Goal: Task Accomplishment & Management: Use online tool/utility

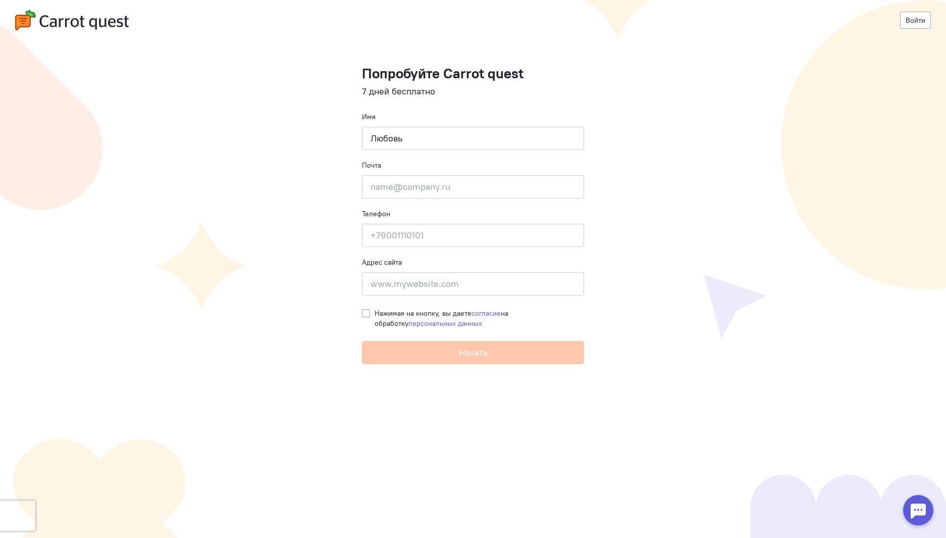
type input "Любовь"
type input "[EMAIL_ADDRESS][DOMAIN_NAME]"
type input "9262293281"
click at [413, 281] on input at bounding box center [473, 283] width 222 height 23
type input "[DOMAIN_NAME]"
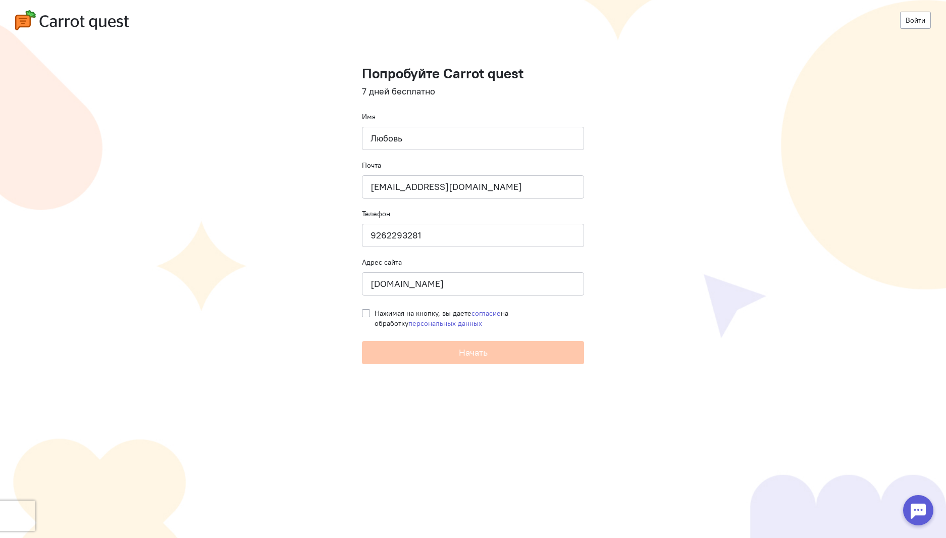
click at [375, 310] on label "Нажимая на кнопку, вы даете согласие на обработку персональных данных" at bounding box center [480, 318] width 210 height 20
click at [363, 310] on input "Нажимая на кнопку, вы даете согласие на обработку персональных данных" at bounding box center [366, 312] width 8 height 9
checkbox input "true"
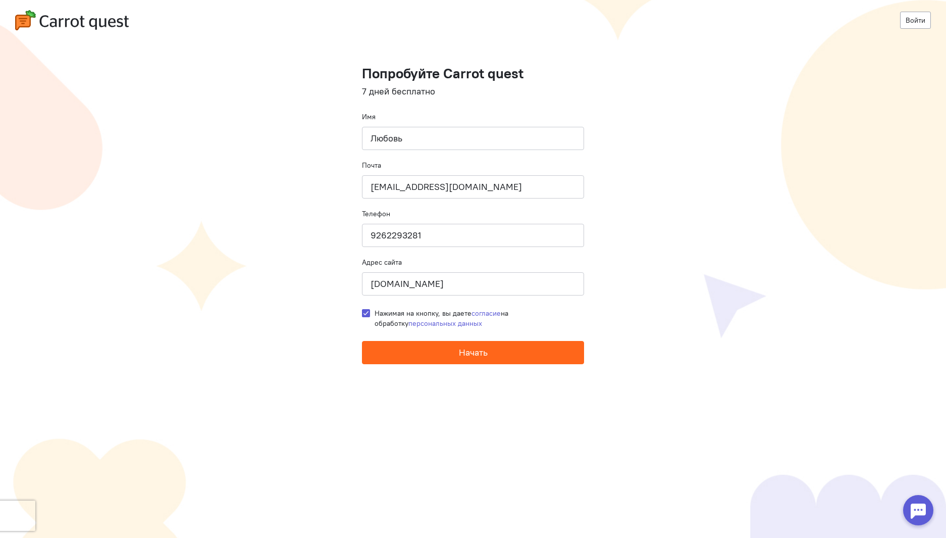
click at [471, 349] on span "Начать" at bounding box center [473, 352] width 29 height 12
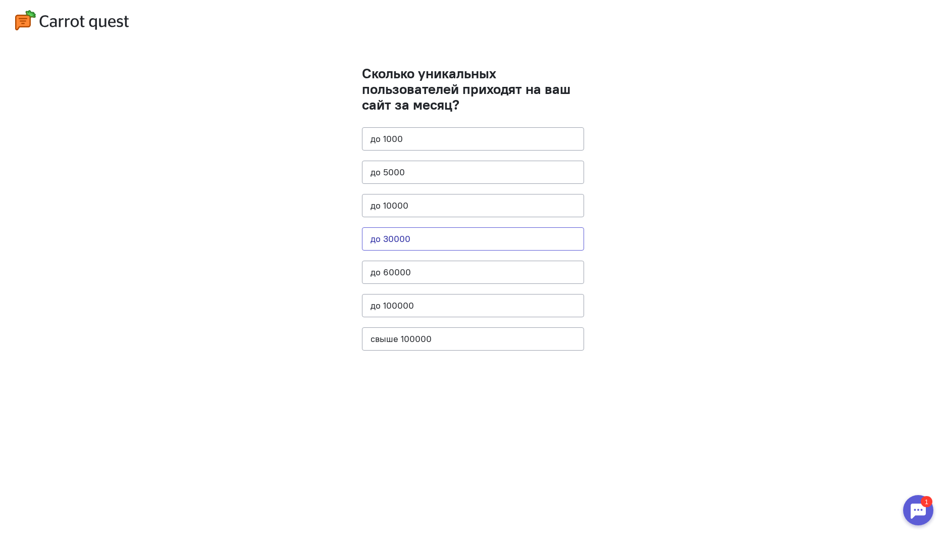
click at [430, 236] on button "до 30000" at bounding box center [473, 238] width 222 height 23
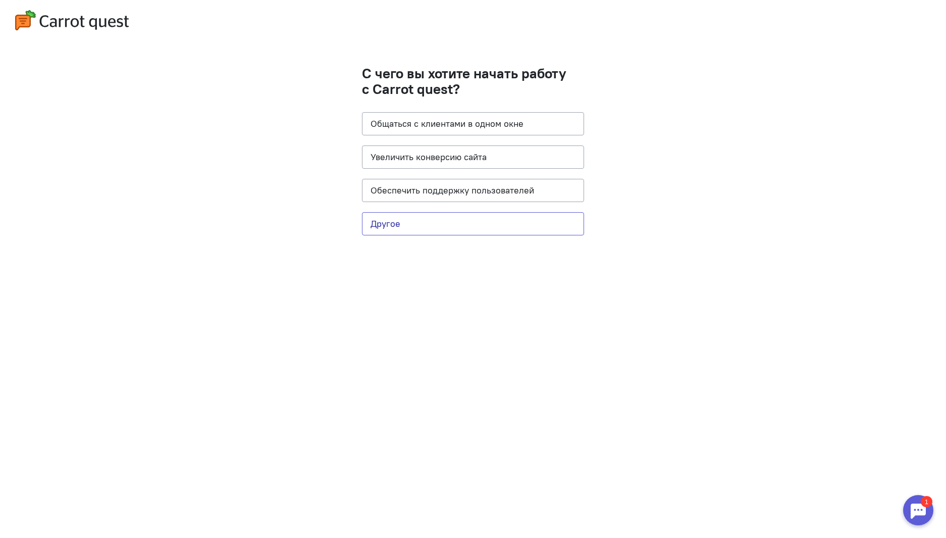
click at [440, 220] on button "Другое" at bounding box center [473, 223] width 222 height 23
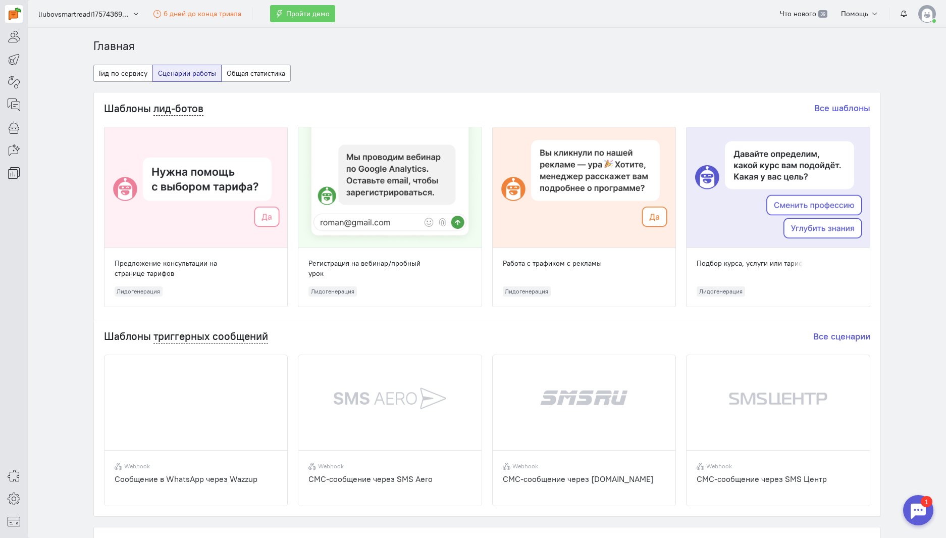
click at [932, 17] on img at bounding box center [927, 14] width 18 height 18
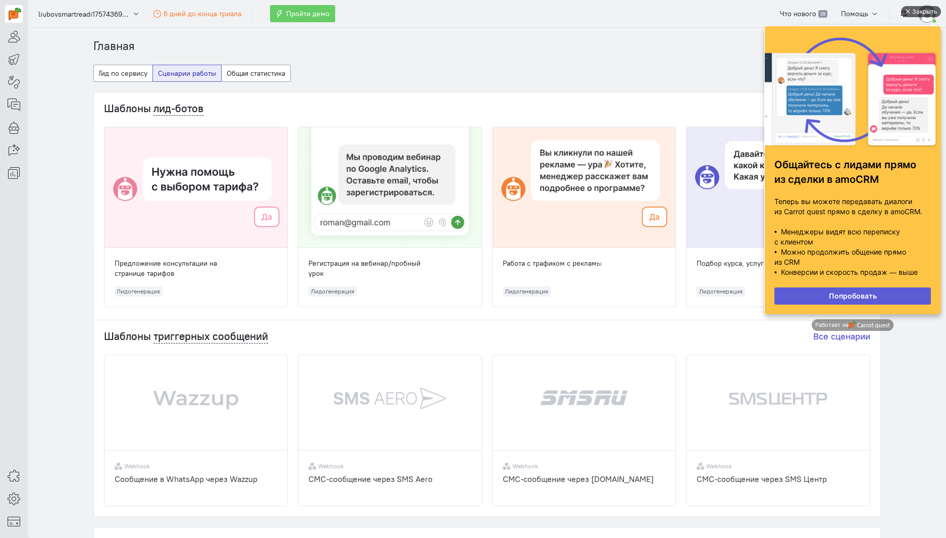
click at [920, 12] on div "Закрыть" at bounding box center [924, 11] width 25 height 11
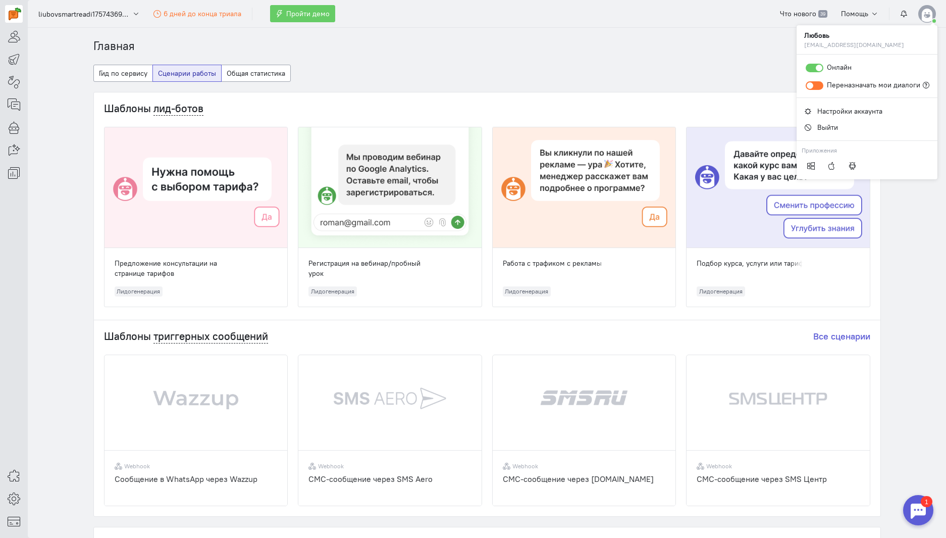
click at [495, 55] on div "Главная Гид по сервису Сценарии работы Общая статистика Шаблоны лид-ботов Все ш…" at bounding box center [487, 470] width 808 height 865
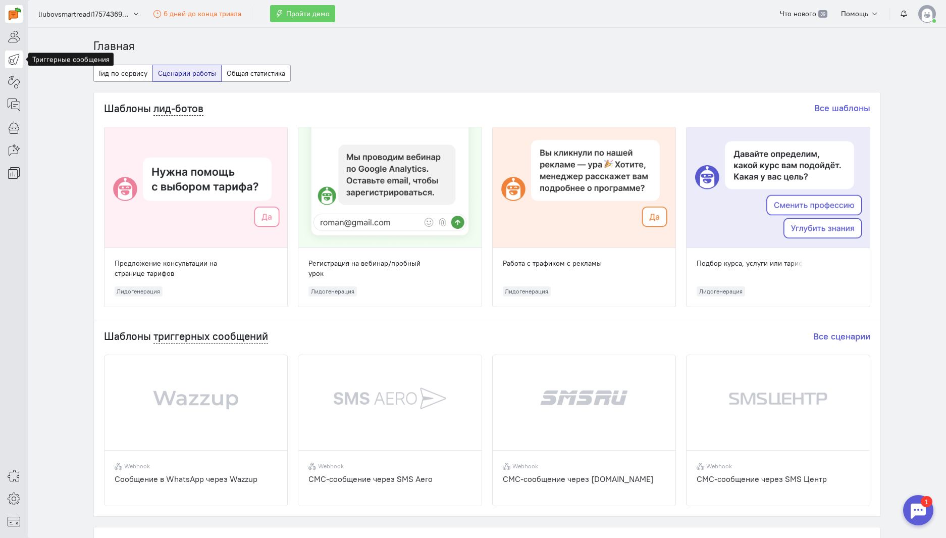
click at [13, 59] on icon at bounding box center [14, 59] width 13 height 12
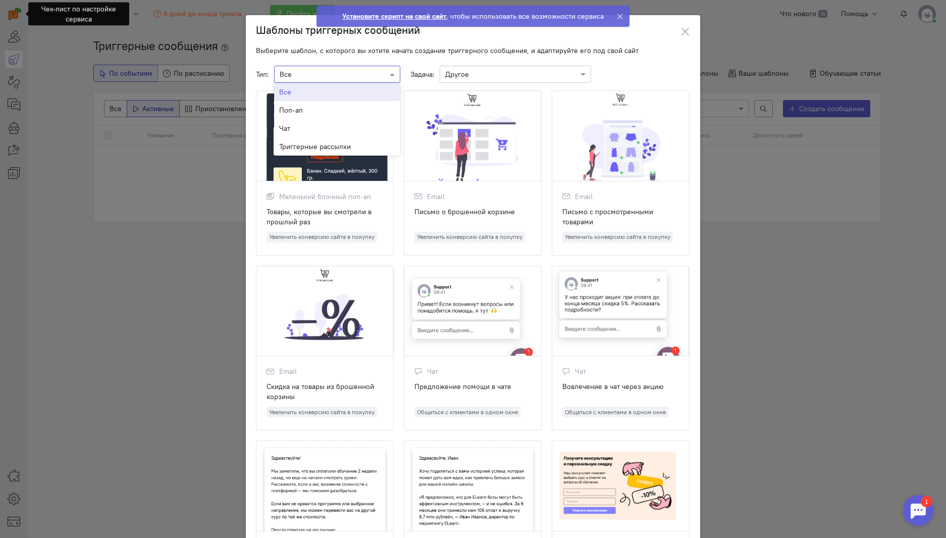
click at [359, 67] on div "× Все" at bounding box center [337, 74] width 126 height 17
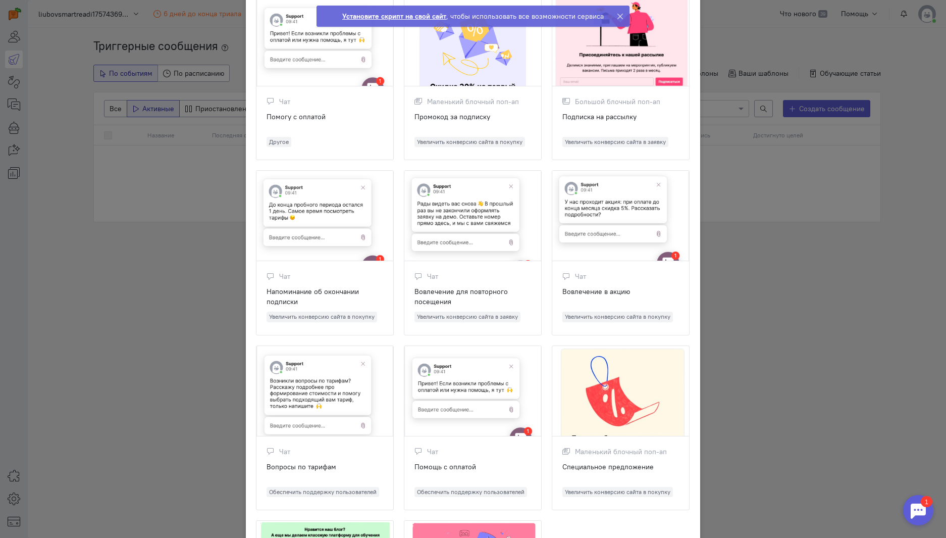
scroll to position [774, 0]
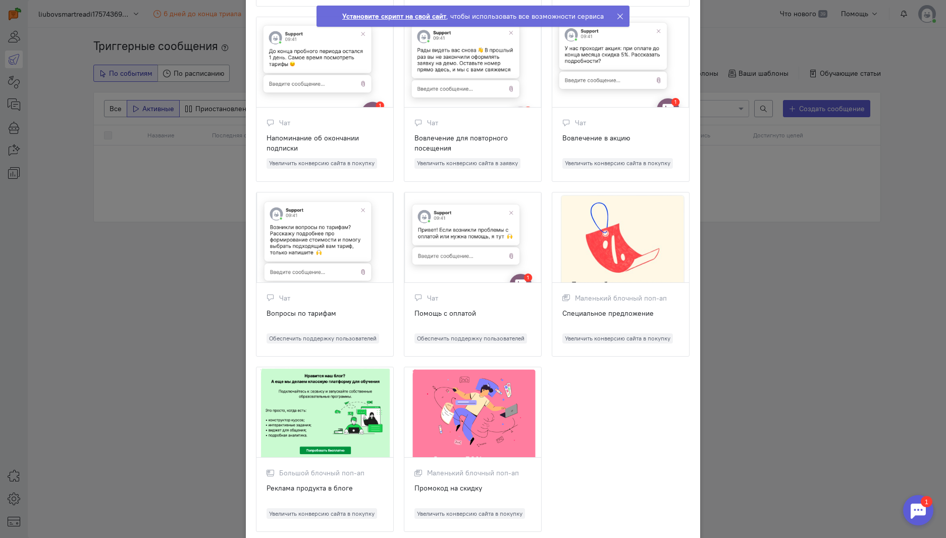
click at [777, 352] on ngb-modal-window "Шаблоны триггерных сообщений Выберите шаблон, с которого вы хотите начать созда…" at bounding box center [473, 269] width 946 height 538
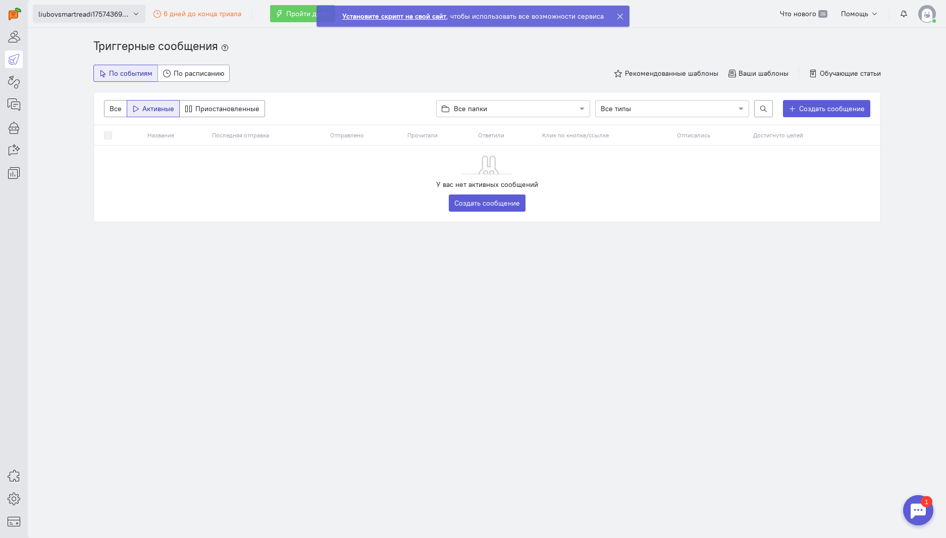
click at [135, 15] on icon "button" at bounding box center [136, 14] width 8 height 8
click at [68, 130] on cq-auto-message-list-page "Триггерные сообщения По событиям По расписанию Рекомендованные шаблоны Ваши шаб…" at bounding box center [487, 150] width 918 height 225
click at [118, 12] on span "liubovsmartreadi1757436995" at bounding box center [83, 14] width 91 height 10
drag, startPoint x: 34, startPoint y: 15, endPoint x: 137, endPoint y: 17, distance: 103.0
click at [137, 17] on button "liubovsmartreadi1757436995" at bounding box center [89, 14] width 113 height 18
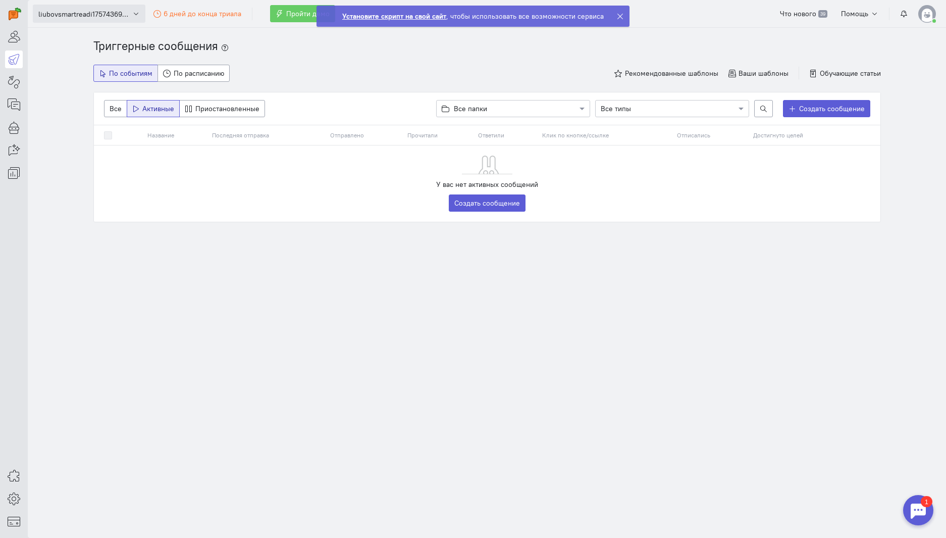
click at [136, 14] on icon "button" at bounding box center [136, 14] width 8 height 8
click at [15, 33] on icon at bounding box center [14, 36] width 13 height 12
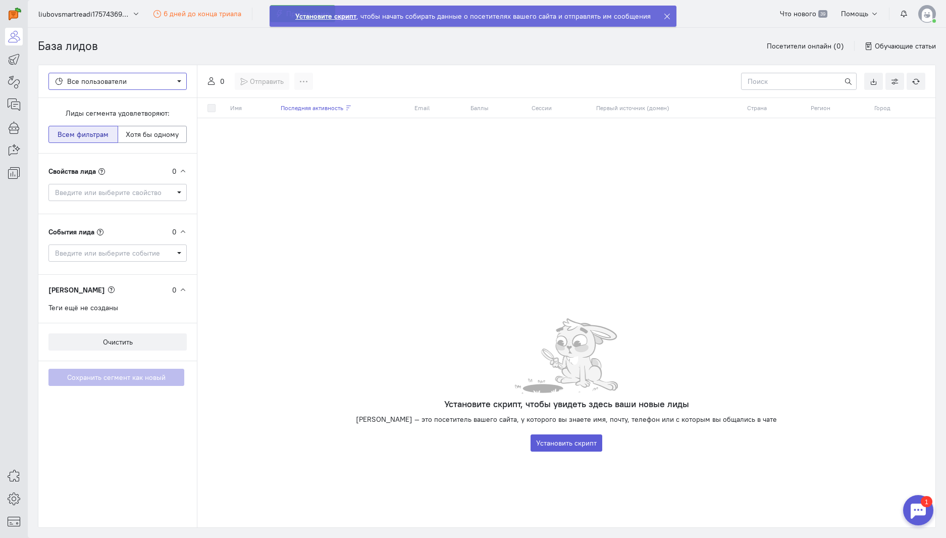
click at [135, 79] on span "Все пользователи" at bounding box center [117, 81] width 125 height 10
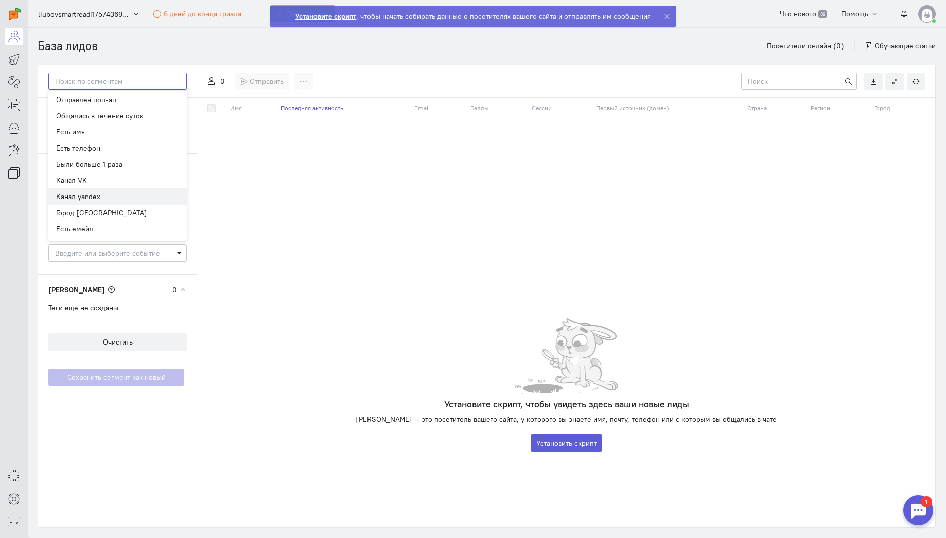
scroll to position [47, 0]
click at [203, 33] on div "База лидов Посетители онлайн (0) Обучающие статьи" at bounding box center [487, 46] width 898 height 37
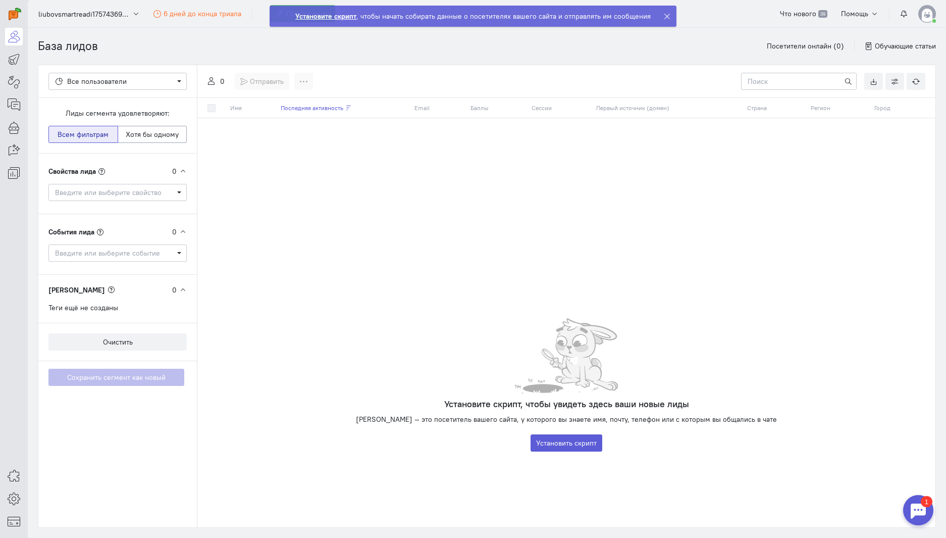
click at [664, 15] on icon at bounding box center [667, 17] width 8 height 8
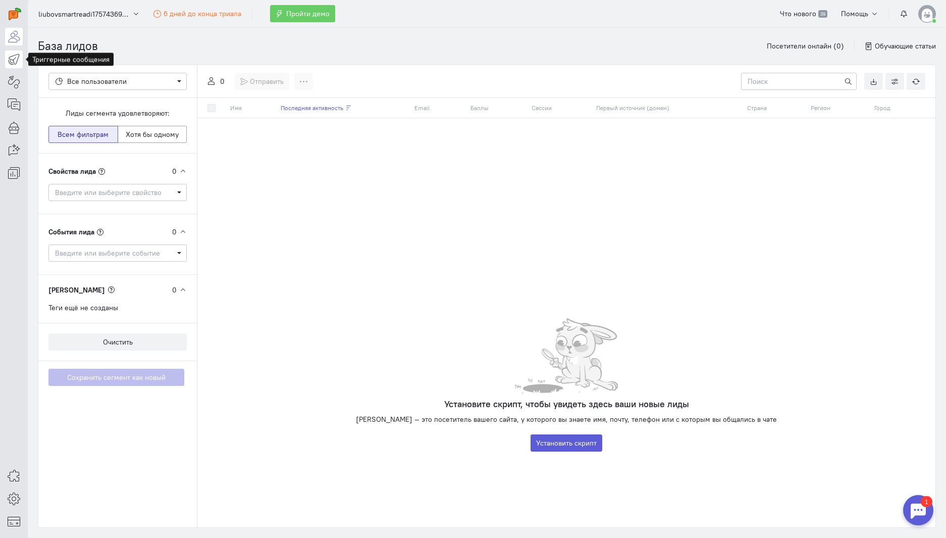
click at [12, 61] on icon at bounding box center [14, 59] width 13 height 12
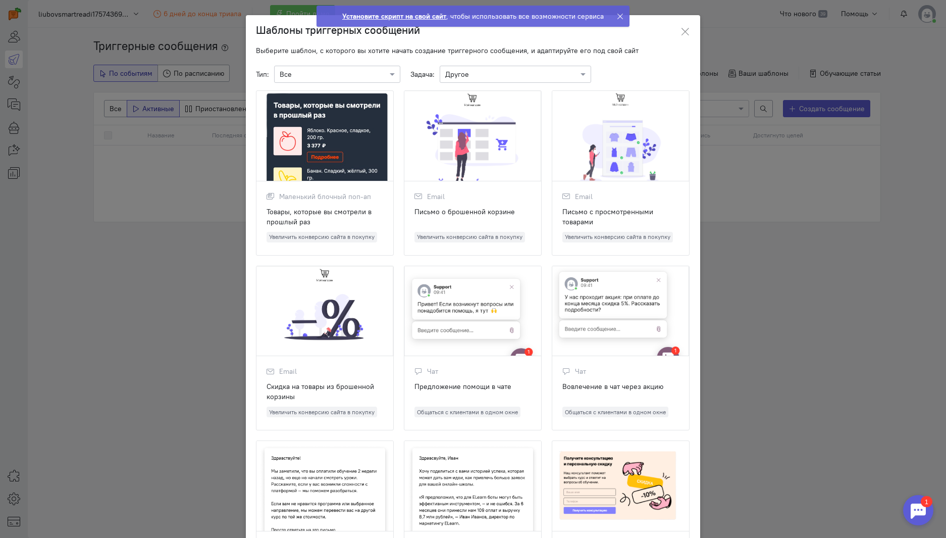
click at [371, 75] on div at bounding box center [337, 74] width 125 height 10
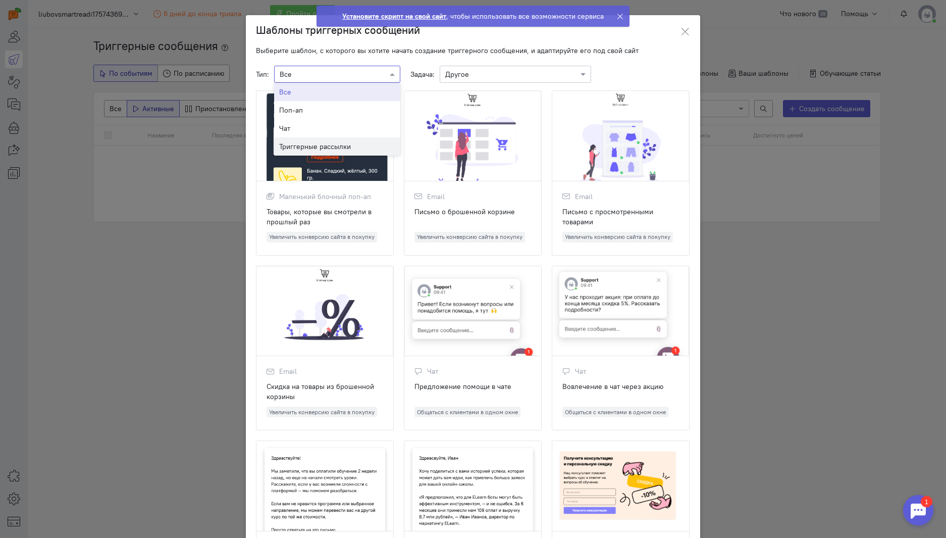
click at [314, 148] on span "Триггерные рассылки" at bounding box center [315, 146] width 72 height 10
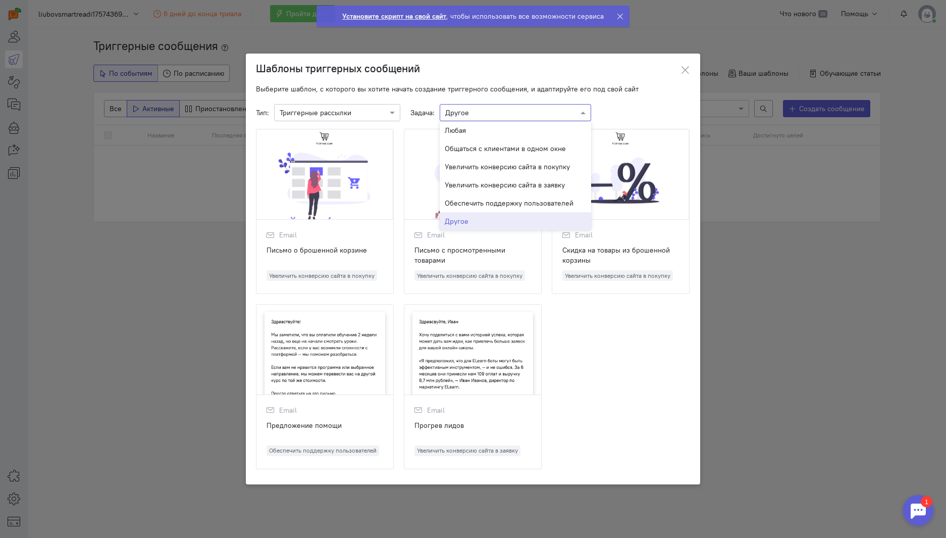
click at [512, 109] on input "text" at bounding box center [505, 112] width 120 height 10
click at [369, 114] on input "text" at bounding box center [327, 112] width 95 height 10
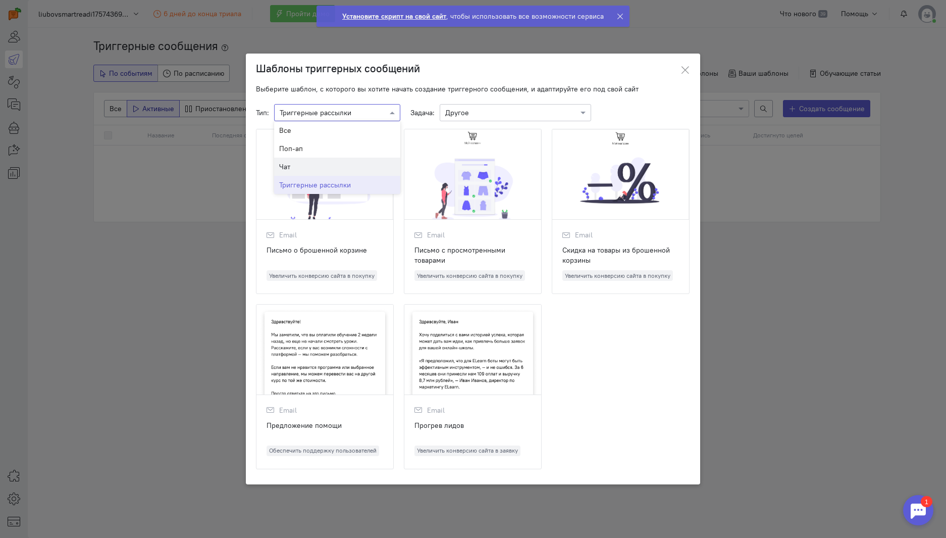
click at [333, 172] on div "Чат" at bounding box center [337, 167] width 116 height 10
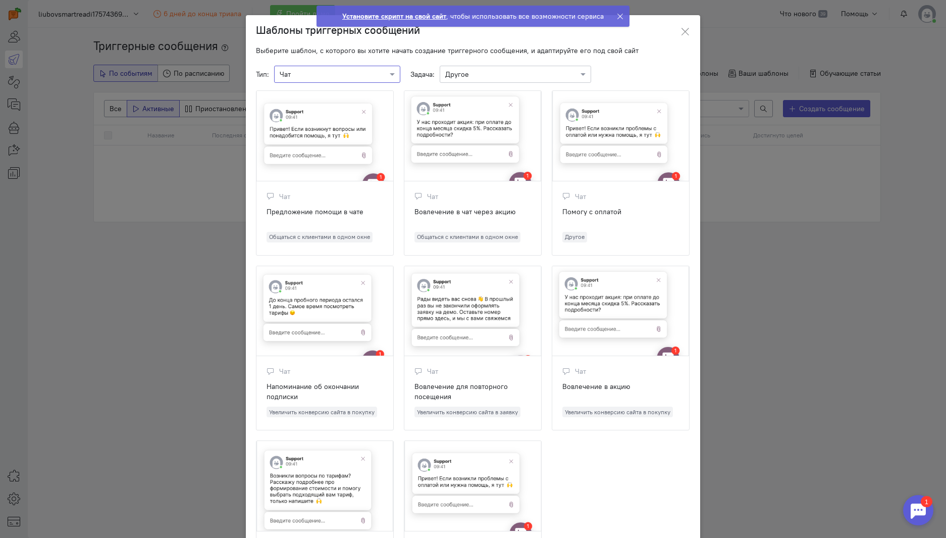
click at [364, 71] on input "text" at bounding box center [327, 74] width 95 height 10
click at [354, 91] on div "Все" at bounding box center [337, 92] width 116 height 10
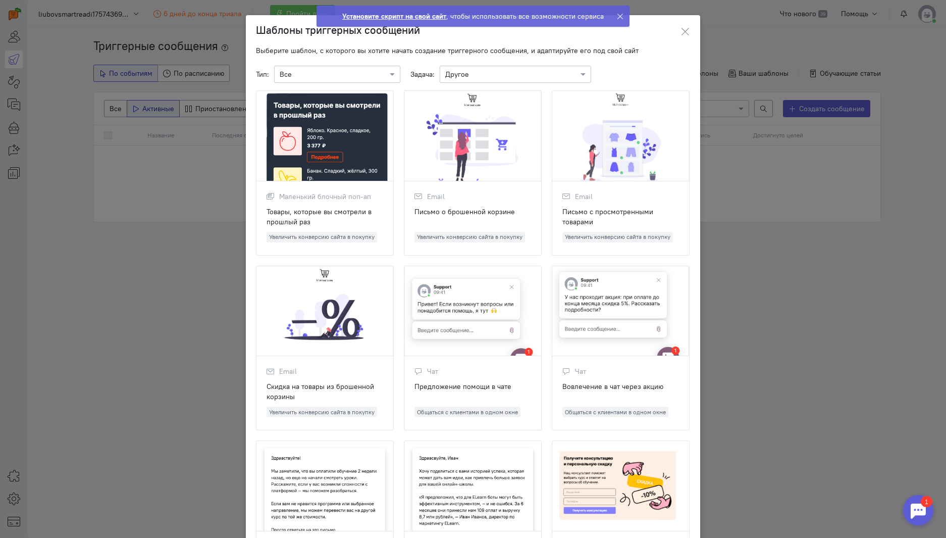
click at [170, 318] on ngb-modal-window "Шаблоны триггерных сообщений Выберите шаблон, с которого вы хотите начать созда…" at bounding box center [473, 269] width 946 height 538
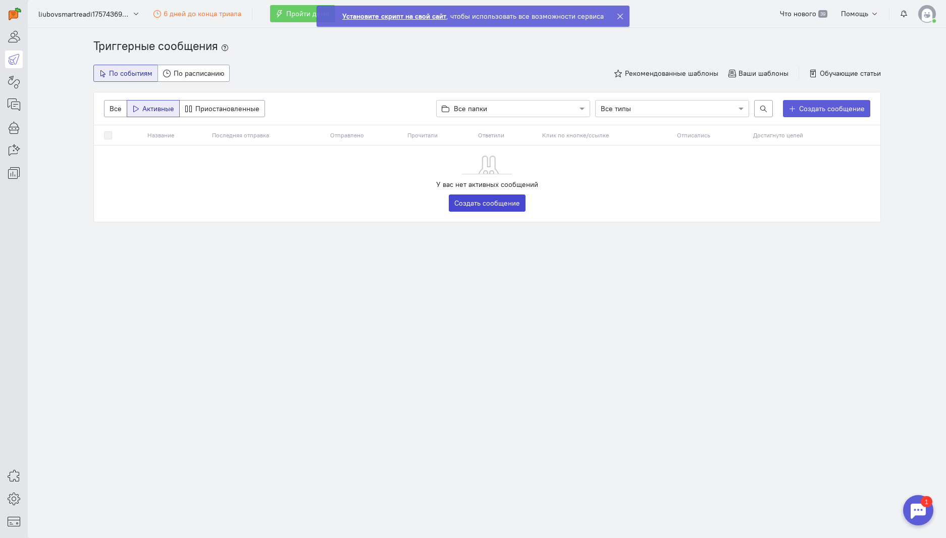
click at [482, 201] on link "Создать сообщение" at bounding box center [487, 202] width 77 height 17
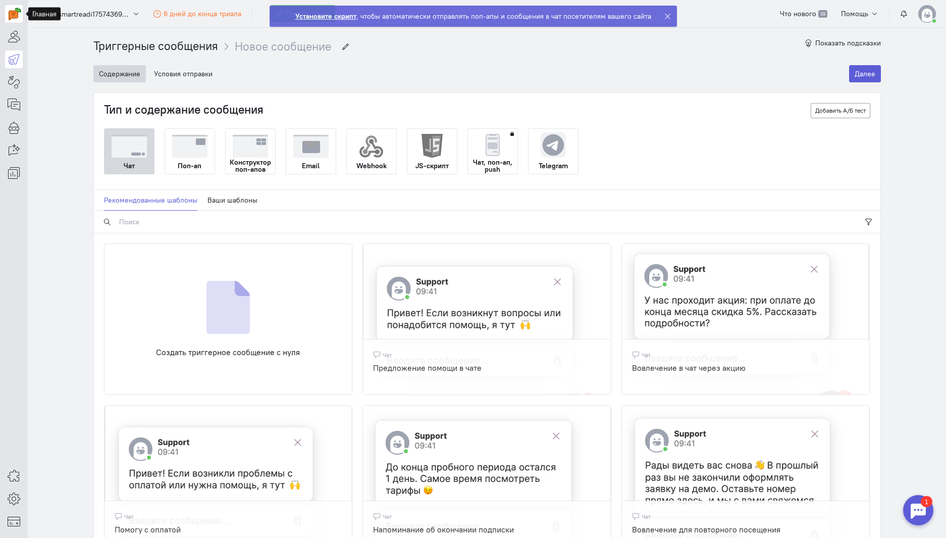
click at [16, 12] on img at bounding box center [15, 14] width 13 height 13
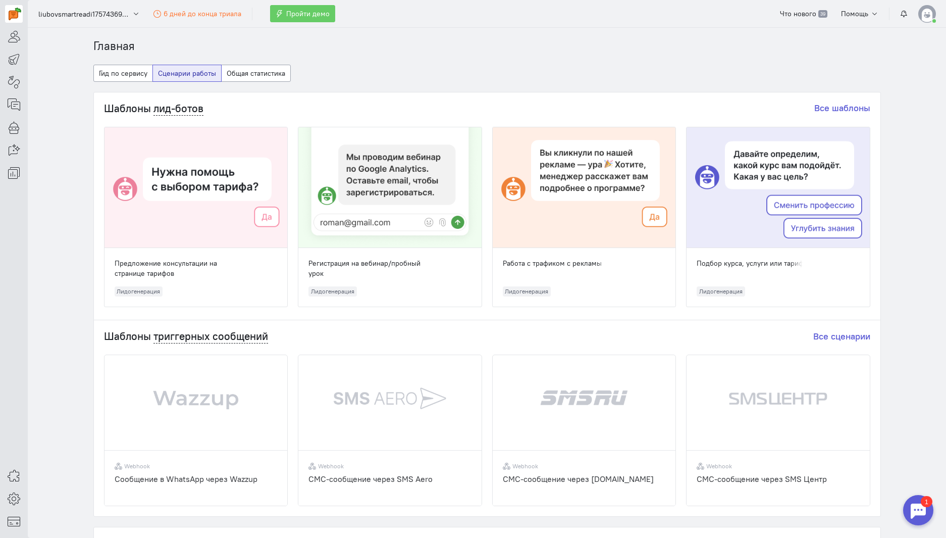
click at [711, 53] on ol "Главная" at bounding box center [487, 46] width 788 height 17
click at [15, 59] on icon at bounding box center [14, 59] width 13 height 12
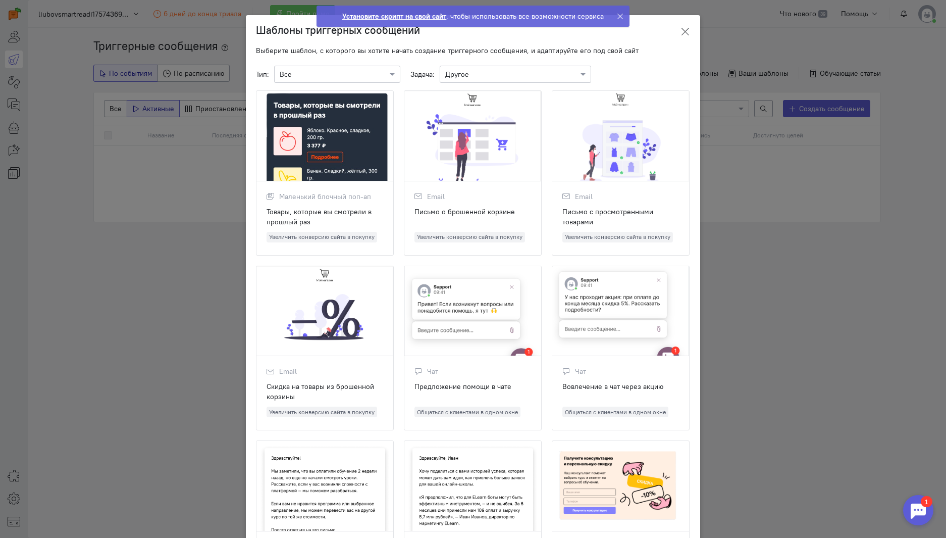
click at [685, 30] on icon at bounding box center [685, 32] width 10 height 10
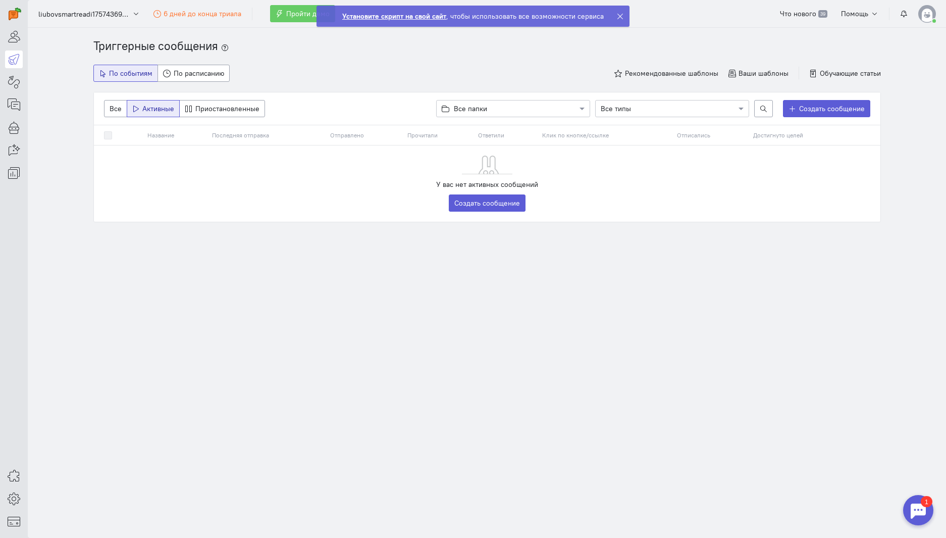
click at [620, 18] on icon at bounding box center [620, 17] width 8 height 8
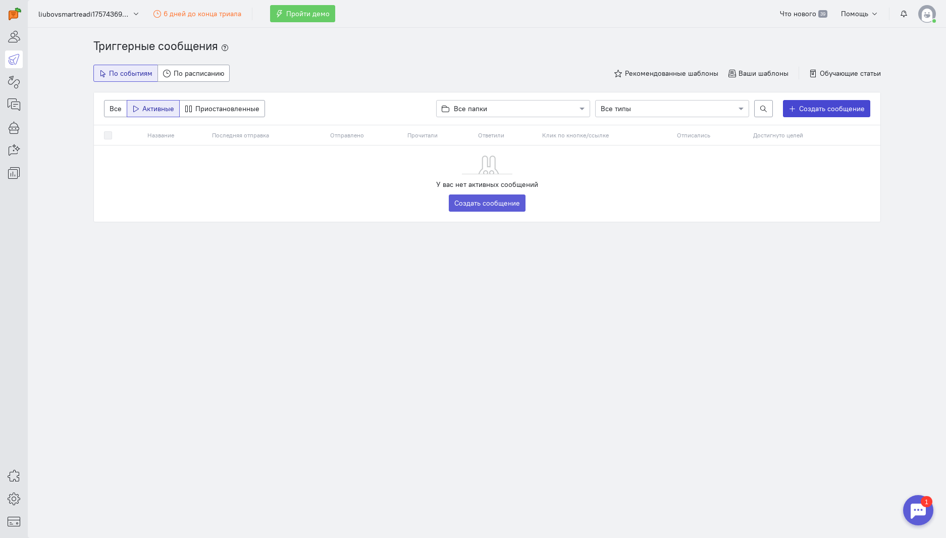
click at [832, 112] on span "Создать сообщение" at bounding box center [832, 108] width 66 height 9
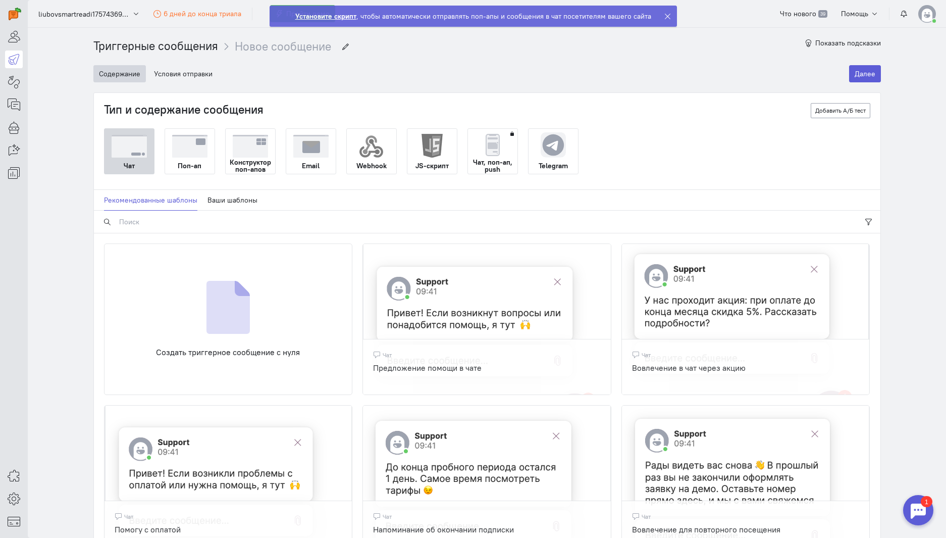
click at [491, 150] on img at bounding box center [492, 144] width 25 height 25
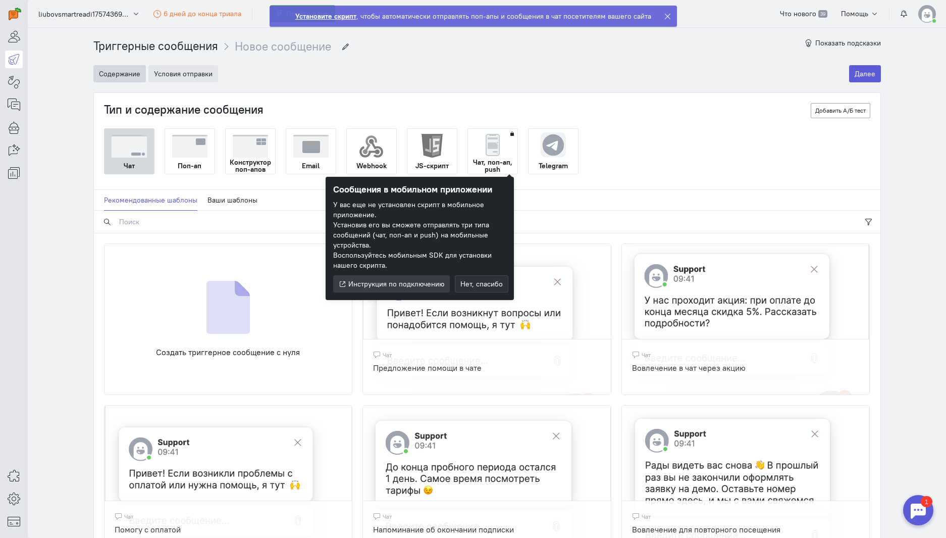
click at [180, 75] on button "Условия отправки" at bounding box center [183, 73] width 70 height 17
click at [624, 122] on div "Тип и содержание сообщения Добавить А/Б тест Чат Поп-ап Конструктор поп-апов Em…" at bounding box center [487, 410] width 787 height 635
click at [484, 150] on img at bounding box center [492, 144] width 25 height 25
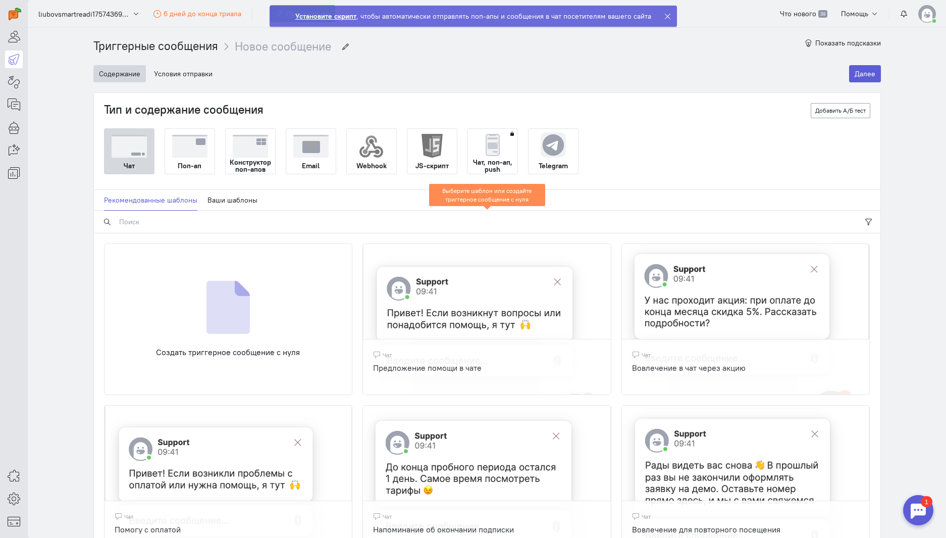
click at [487, 150] on img at bounding box center [492, 144] width 25 height 25
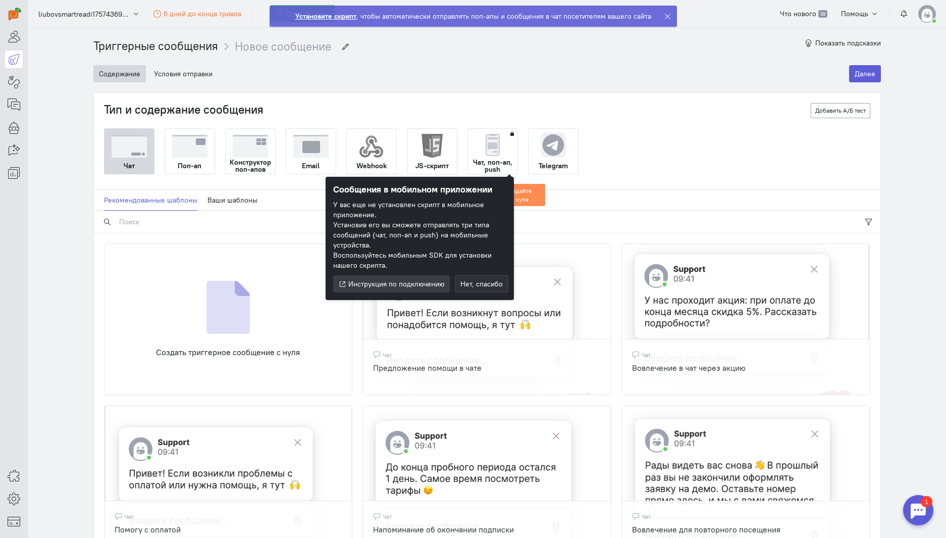
click at [659, 187] on div "Чат Поп-ап Конструктор поп-апов Email Webhook JS-скрипт Чат, поп-ап, push Teleg…" at bounding box center [487, 428] width 766 height 600
click at [225, 203] on link "Ваши шаблоны" at bounding box center [233, 200] width 50 height 21
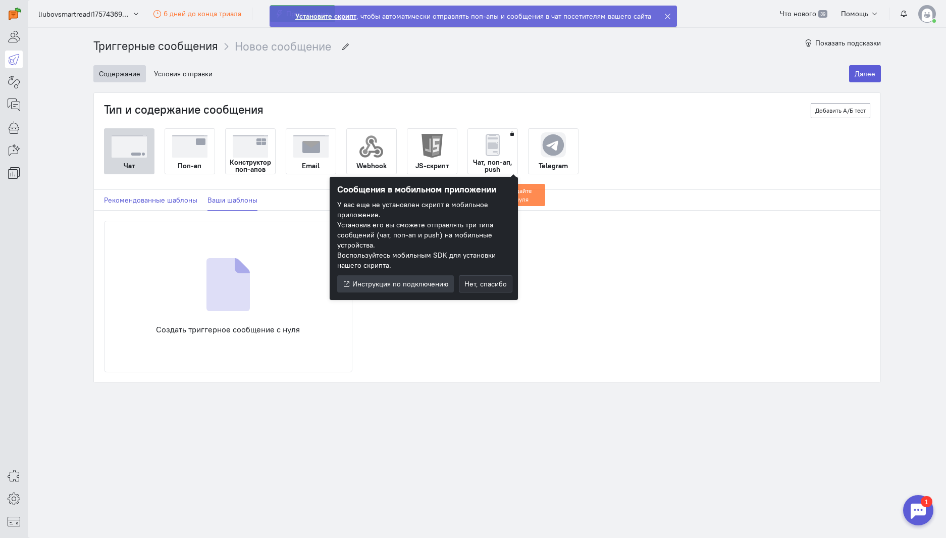
click at [160, 209] on link "Рекомендованные шаблоны" at bounding box center [150, 200] width 93 height 21
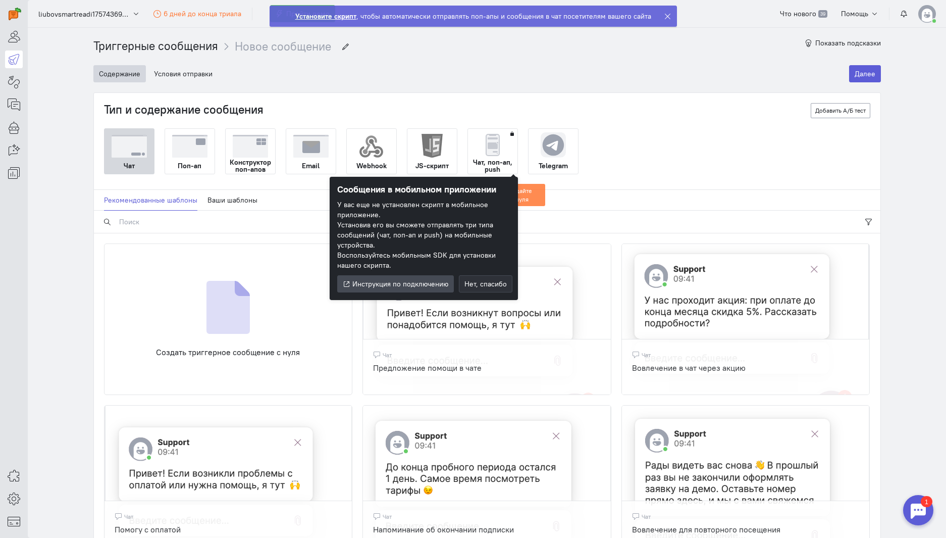
click at [405, 290] on link "Инструкция по подключению" at bounding box center [395, 283] width 117 height 17
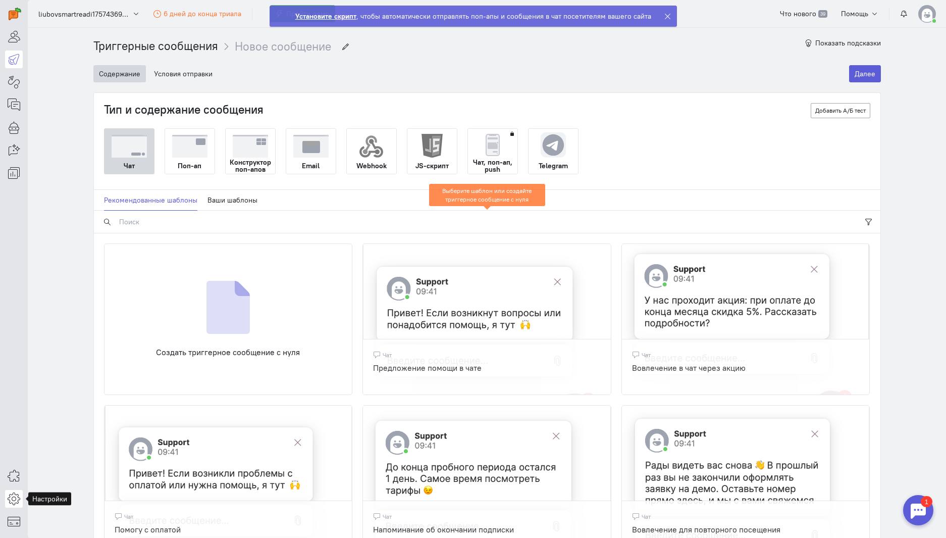
click at [14, 499] on icon at bounding box center [14, 498] width 13 height 12
click at [74, 498] on link "Разработчикам" at bounding box center [81, 497] width 107 height 16
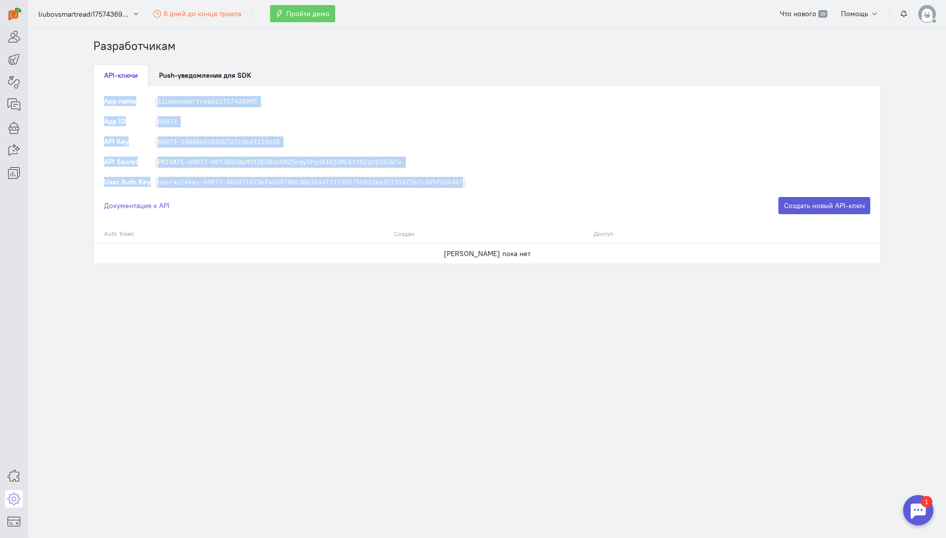
drag, startPoint x: 475, startPoint y: 180, endPoint x: 88, endPoint y: 100, distance: 394.5
click at [88, 100] on div "Разработчикам API-ключи Push-уведомления для SDK App name liubovsmartreadi17574…" at bounding box center [487, 151] width 808 height 226
copy div "App name liubovsmartreadi1757436995 App ID 69073 API Key 69073-19090e03935b727c…"
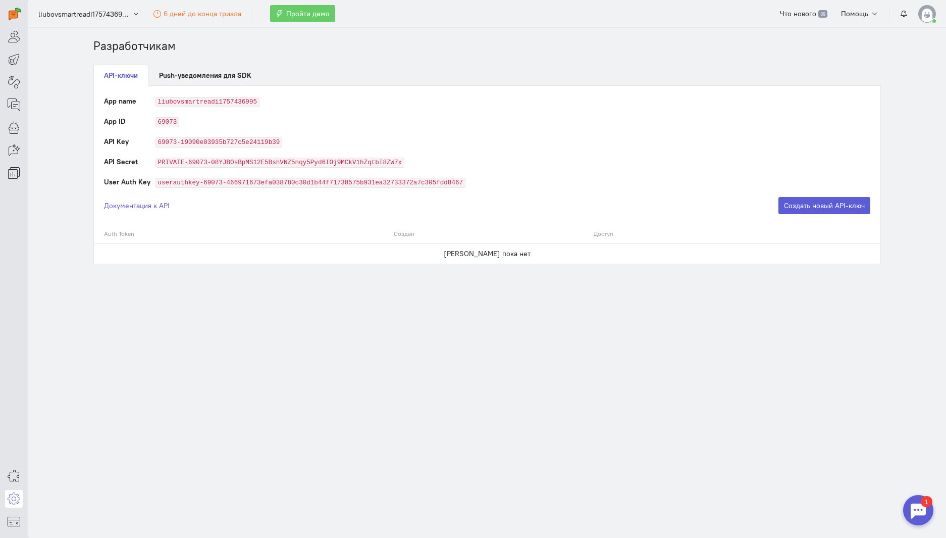
drag, startPoint x: 215, startPoint y: 267, endPoint x: 212, endPoint y: 260, distance: 7.7
click at [215, 267] on section "Разработчикам API-ключи Push-уведомления для SDK App name liubovsmartreadi17574…" at bounding box center [487, 283] width 918 height 510
drag, startPoint x: 104, startPoint y: 99, endPoint x: 135, endPoint y: 101, distance: 31.8
click at [135, 101] on label "App name" at bounding box center [120, 101] width 32 height 10
copy label "App name"
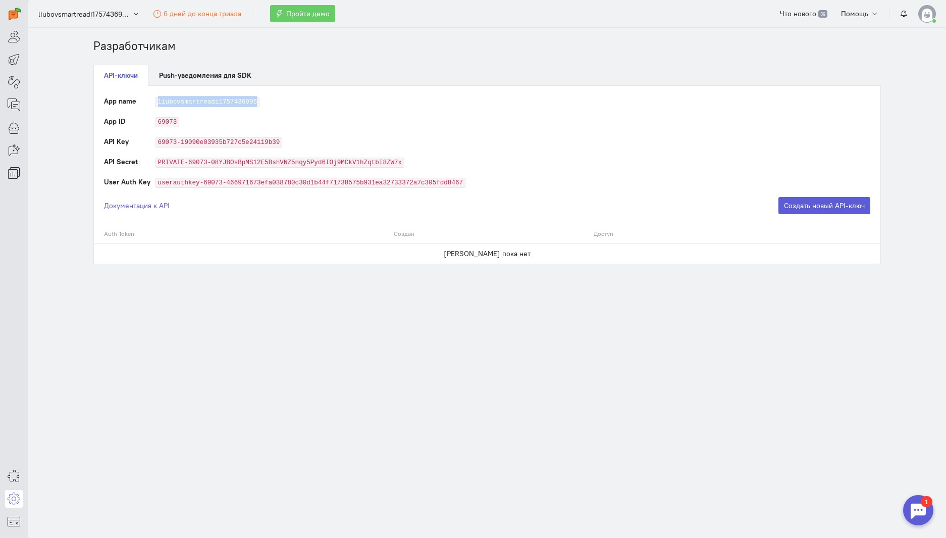
drag, startPoint x: 267, startPoint y: 102, endPoint x: 156, endPoint y: 99, distance: 111.6
click at [156, 99] on td "liubovsmartreadi1757436995" at bounding box center [513, 106] width 715 height 20
copy code "liubovsmartreadi1757436995"
drag, startPoint x: 121, startPoint y: 122, endPoint x: 104, endPoint y: 121, distance: 17.7
click at [104, 121] on td "App ID" at bounding box center [129, 126] width 51 height 20
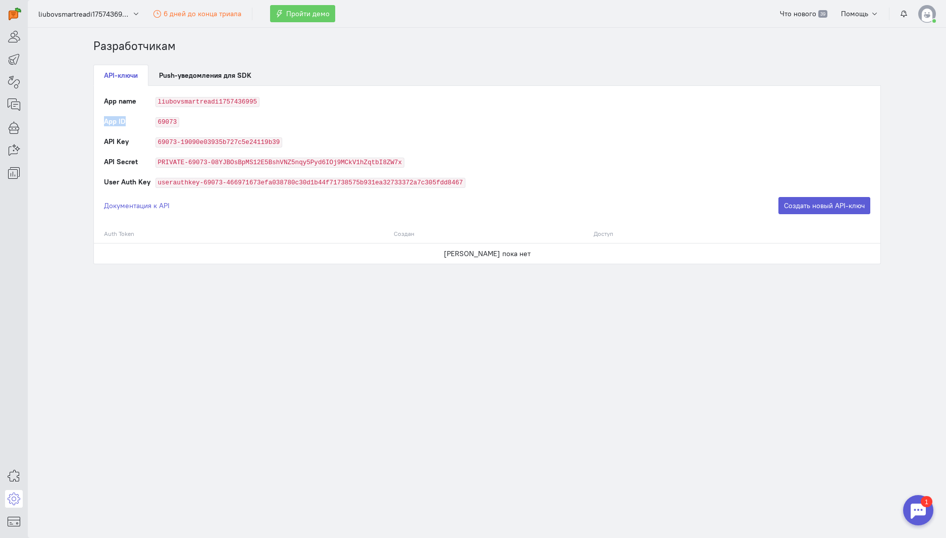
copy label "App ID"
drag, startPoint x: 179, startPoint y: 124, endPoint x: 156, endPoint y: 124, distance: 22.7
click at [156, 124] on td "69073" at bounding box center [513, 126] width 715 height 20
copy code "69073"
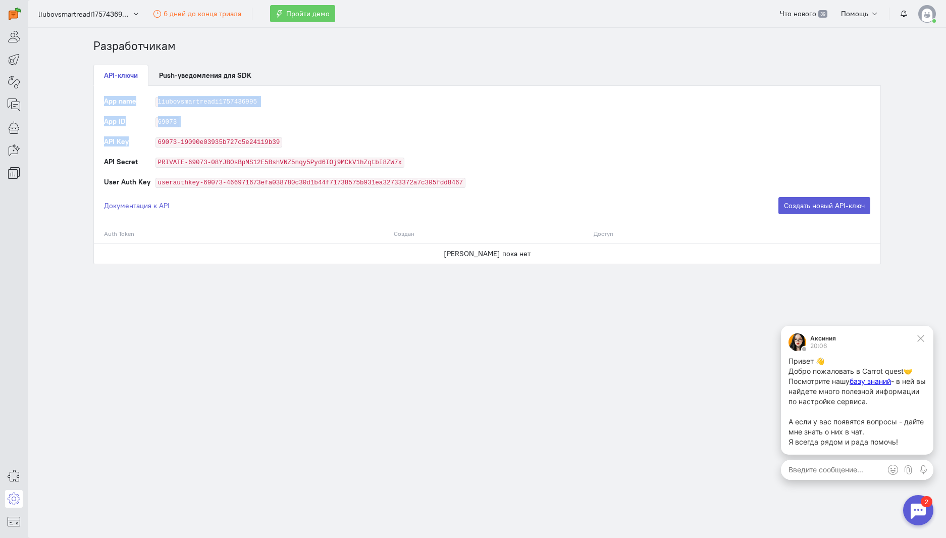
drag, startPoint x: 132, startPoint y: 141, endPoint x: 102, endPoint y: 142, distance: 29.3
click at [102, 142] on div "App name liubovsmartreadi1757436995 App ID 69073 API Key 69073-19090e03935b727c…" at bounding box center [487, 155] width 787 height 138
click at [115, 146] on td "API Key" at bounding box center [129, 146] width 51 height 20
drag, startPoint x: 128, startPoint y: 140, endPoint x: 106, endPoint y: 144, distance: 23.0
click at [106, 144] on td "API Key" at bounding box center [129, 146] width 51 height 20
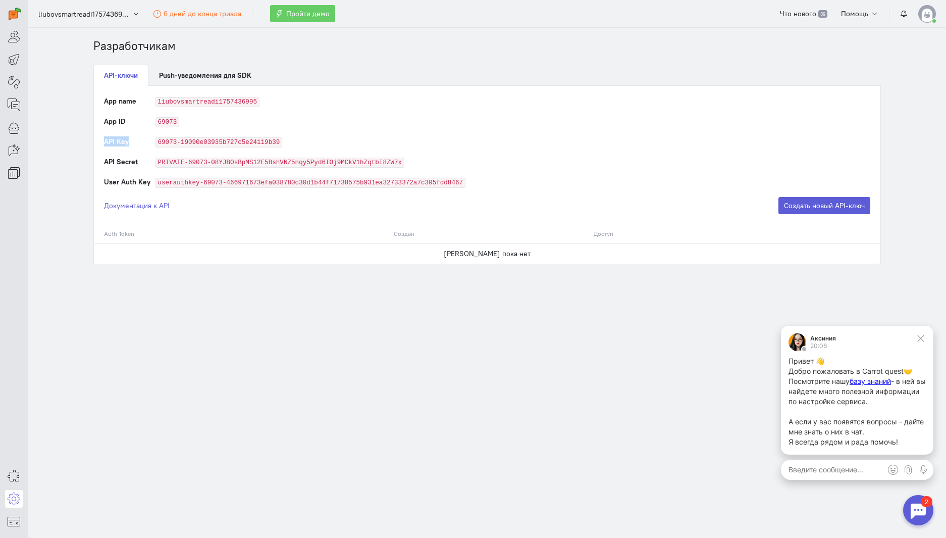
copy label "API Key"
drag, startPoint x: 265, startPoint y: 141, endPoint x: 164, endPoint y: 142, distance: 101.0
click at [158, 142] on td "69073-19090e03935b727c5e24119b39" at bounding box center [513, 146] width 715 height 20
copy code "69073-19090e03935b727c5e24119b39"
drag, startPoint x: 139, startPoint y: 163, endPoint x: 104, endPoint y: 164, distance: 35.4
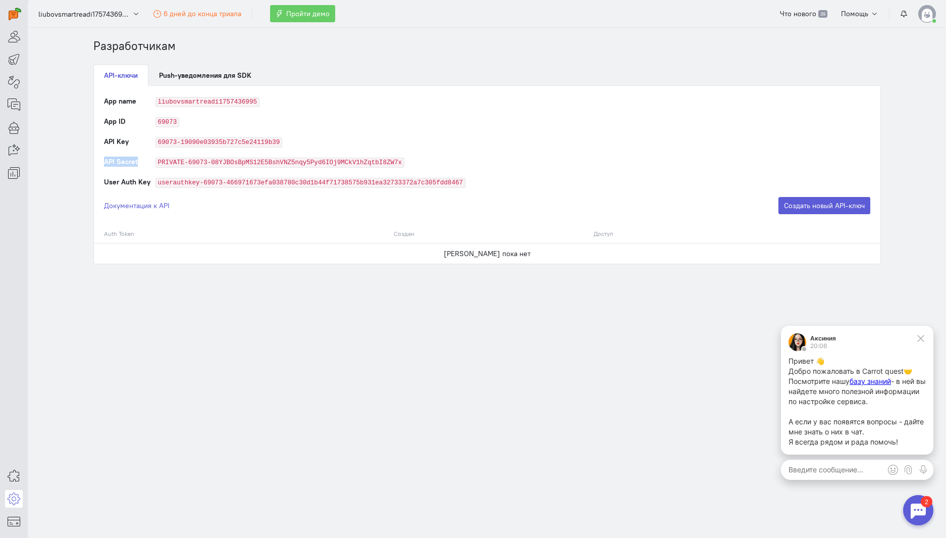
click at [104, 164] on td "API Secret" at bounding box center [129, 167] width 51 height 20
copy label "API Secret"
drag, startPoint x: 425, startPoint y: 163, endPoint x: 157, endPoint y: 163, distance: 267.6
click at [157, 163] on td "PRIVATE-69073-08YJBOsBpMS12E5BshVNZ5nqy5Pyd6IOj9MCkV1hZqtbI8ZW7x" at bounding box center [513, 167] width 715 height 20
copy code "PRIVATE-69073-08YJBOsBpMS12E5BshVNZ5nqy5Pyd6IOj9MCkV1hZqtbI8ZW7x"
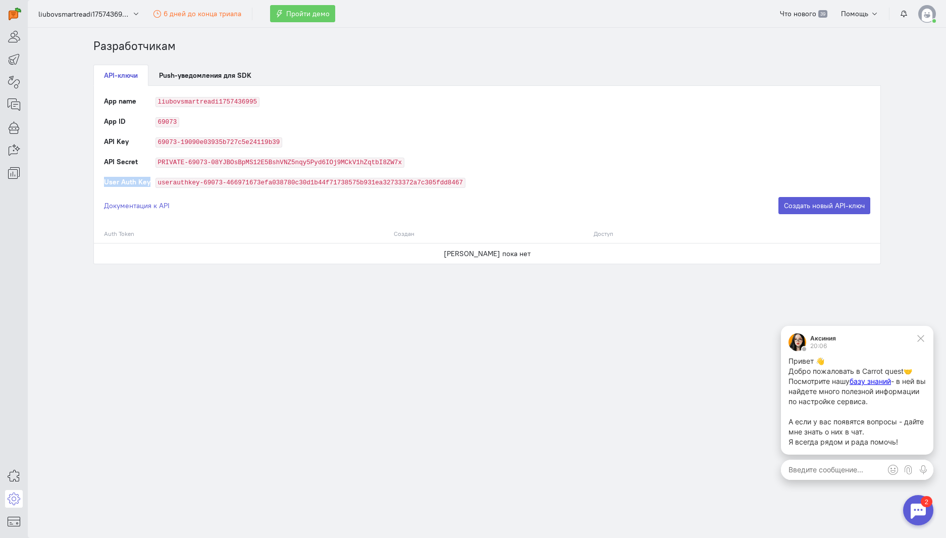
drag, startPoint x: 148, startPoint y: 184, endPoint x: 104, endPoint y: 184, distance: 44.4
click at [104, 184] on label "User Auth Key" at bounding box center [127, 182] width 46 height 10
copy label "User Auth Key"
drag, startPoint x: 473, startPoint y: 182, endPoint x: 157, endPoint y: 184, distance: 316.1
click at [157, 184] on td "userauthkey-69073-466971673efa038780c30d1b44f71738575b931ea32733372a7c305fdd8467" at bounding box center [513, 187] width 715 height 20
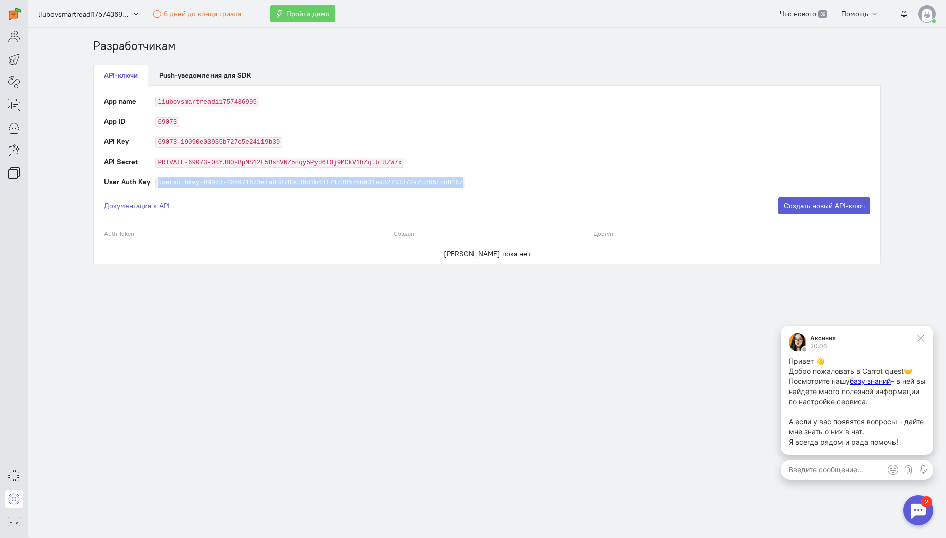
click at [132, 209] on link "Документация к API" at bounding box center [137, 205] width 66 height 10
click at [260, 433] on section "Разработчикам API-ключи Push-уведомления для SDK App name liubovsmartreadi17574…" at bounding box center [487, 283] width 918 height 510
click at [923, 336] on icon at bounding box center [920, 338] width 7 height 7
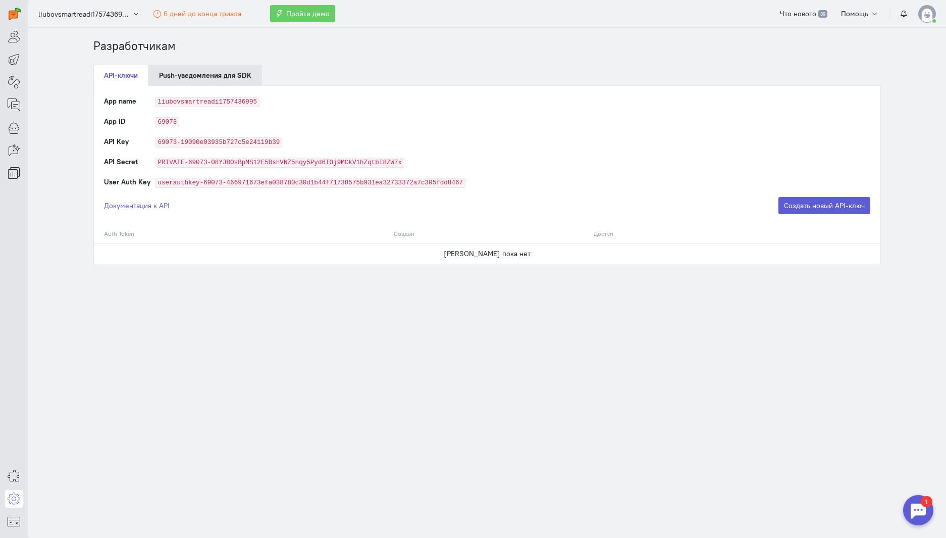
click at [232, 75] on link "Push-уведомления для SDK" at bounding box center [205, 75] width 114 height 21
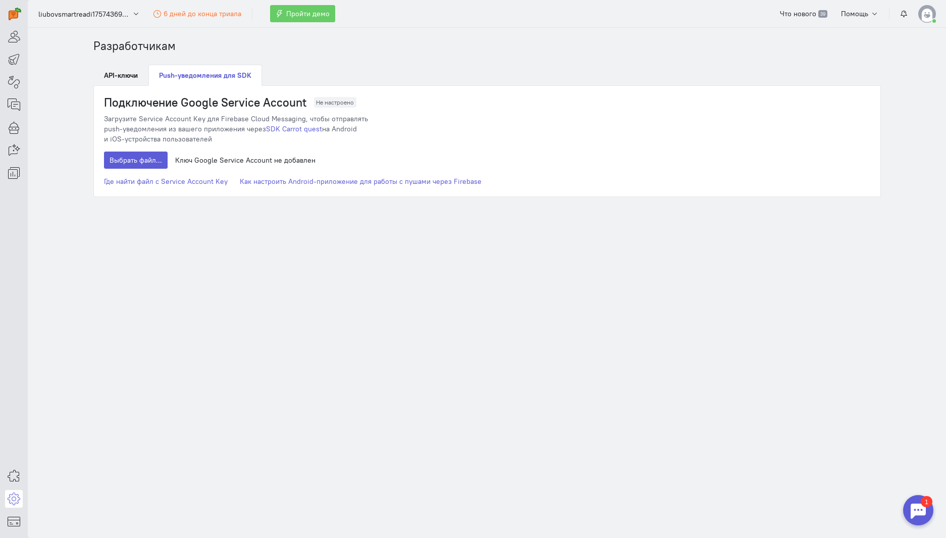
click at [910, 507] on div at bounding box center [918, 510] width 30 height 30
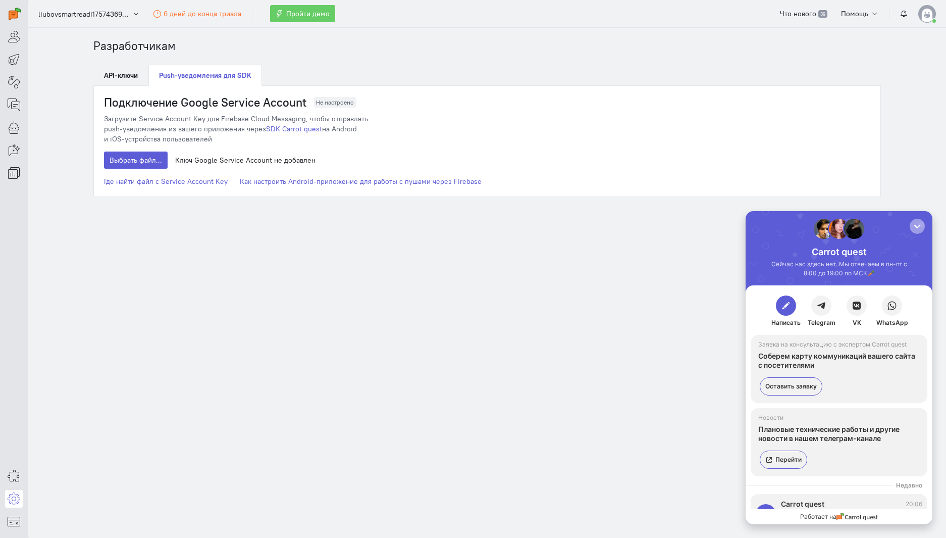
click at [923, 227] on button "button" at bounding box center [917, 226] width 15 height 15
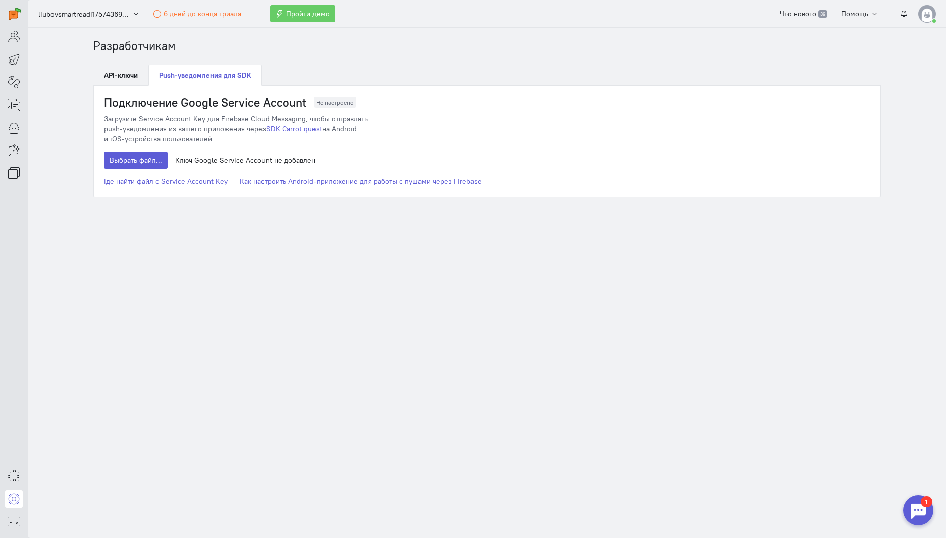
click at [456, 339] on section "Разработчикам API-ключи Push-уведомления для SDK Подключение Google Service Acc…" at bounding box center [487, 283] width 918 height 510
click at [12, 60] on icon at bounding box center [14, 59] width 13 height 12
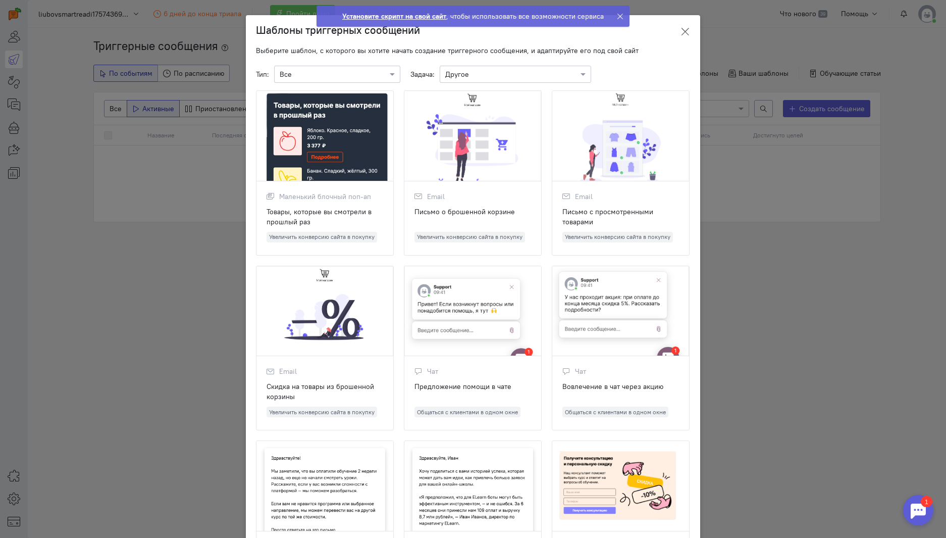
click at [683, 32] on icon at bounding box center [685, 32] width 10 height 10
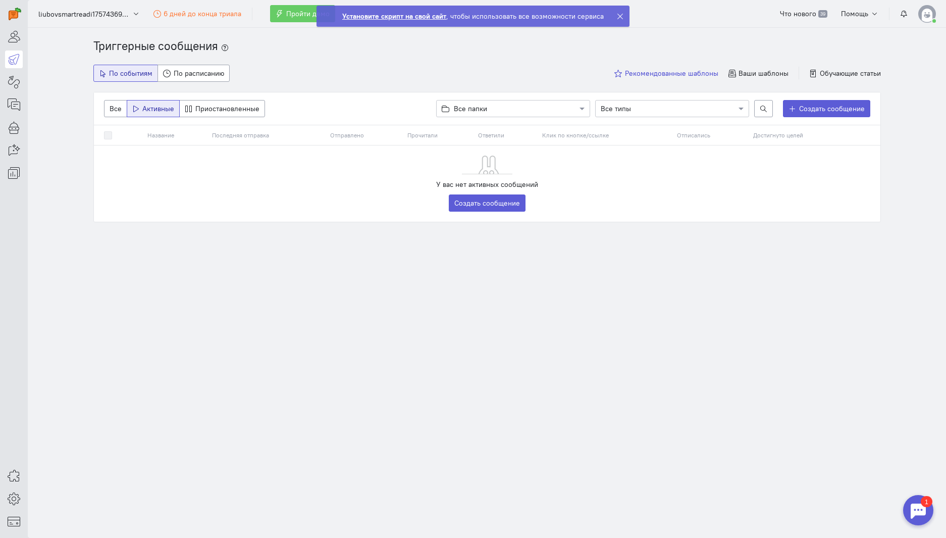
click at [673, 73] on span "Рекомендованные шаблоны" at bounding box center [671, 73] width 93 height 9
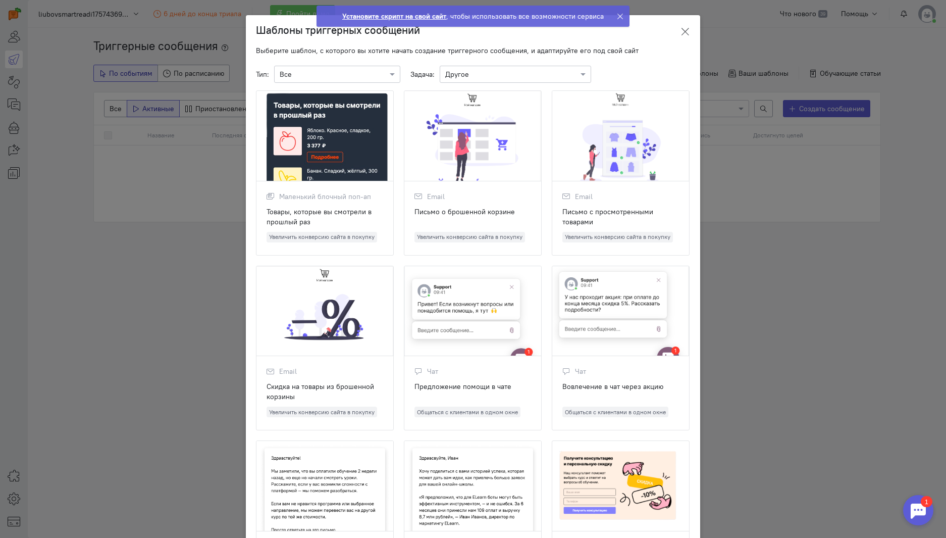
click at [680, 29] on icon at bounding box center [685, 32] width 10 height 10
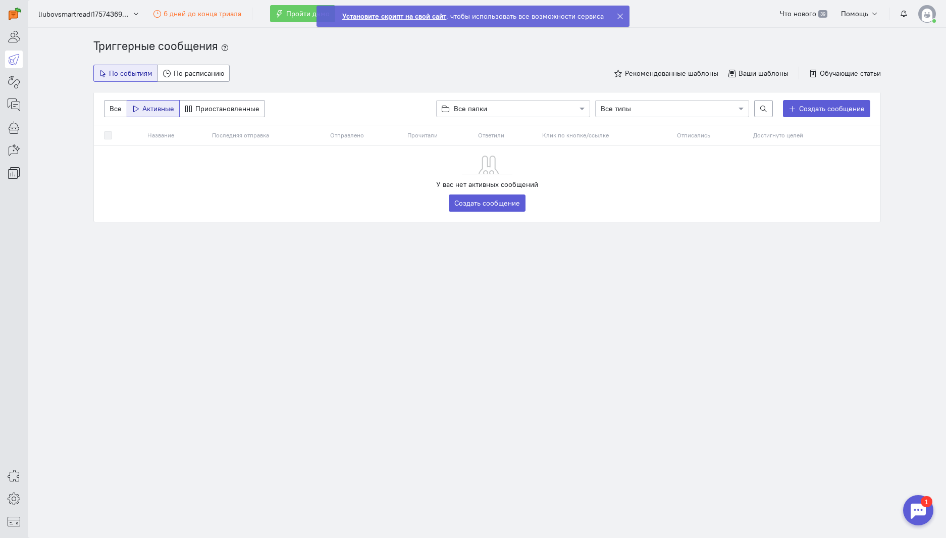
click at [619, 18] on icon at bounding box center [620, 17] width 8 height 8
